Goal: Navigation & Orientation: Find specific page/section

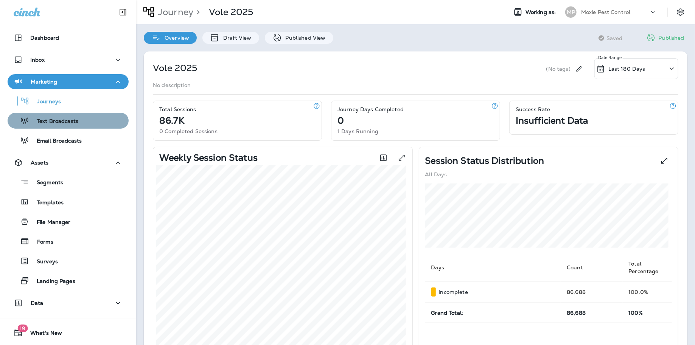
click at [69, 120] on p "Text Broadcasts" at bounding box center [53, 121] width 49 height 7
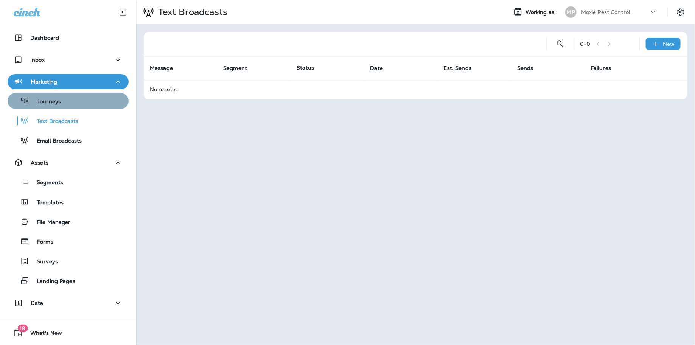
click at [69, 99] on div "Journeys" at bounding box center [68, 100] width 115 height 11
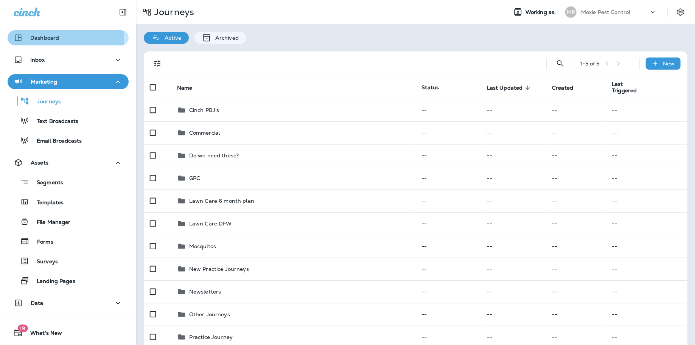
click at [62, 38] on div "Dashboard" at bounding box center [68, 37] width 109 height 9
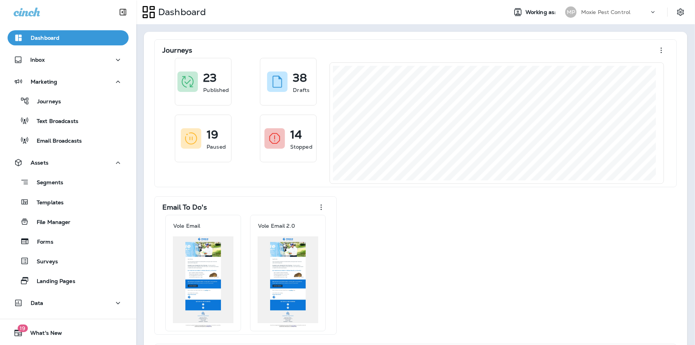
click at [24, 9] on icon at bounding box center [27, 12] width 26 height 9
